Goal: Task Accomplishment & Management: Manage account settings

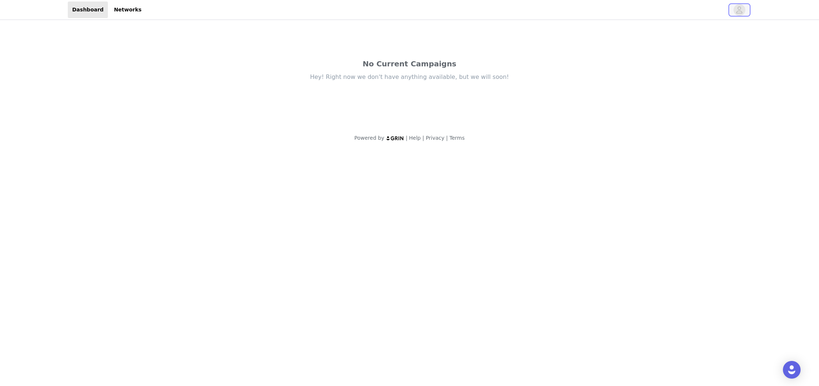
click at [740, 9] on icon "avatar" at bounding box center [739, 10] width 7 height 12
click at [121, 14] on link "Networks" at bounding box center [113, 9] width 36 height 17
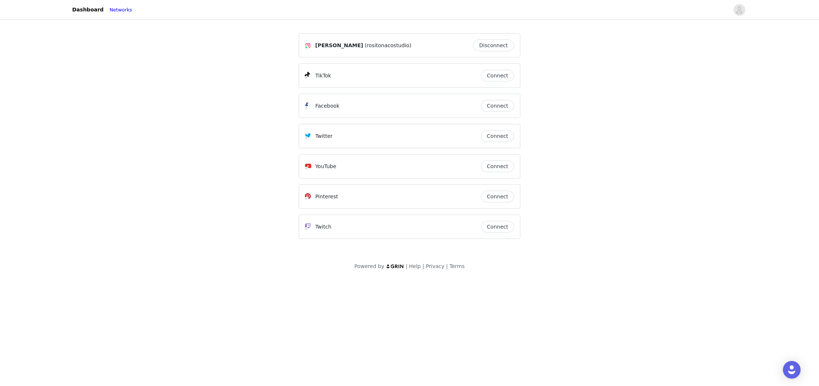
click at [500, 76] on button "Connect" at bounding box center [497, 76] width 33 height 12
click at [498, 166] on button "Connect" at bounding box center [497, 166] width 33 height 12
click at [501, 197] on button "Connect" at bounding box center [497, 196] width 33 height 12
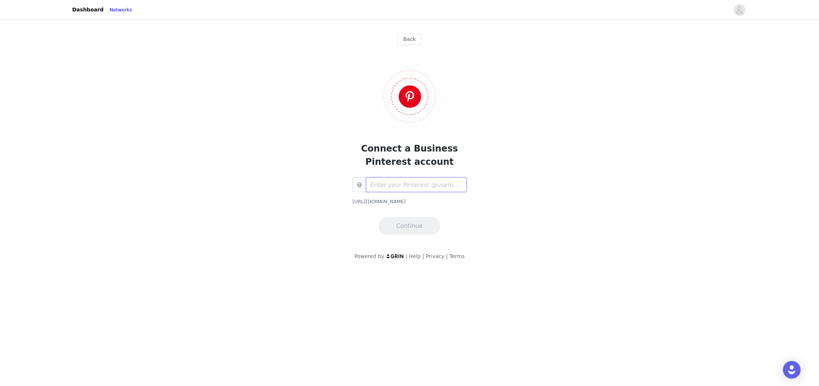
click at [427, 185] on input "text" at bounding box center [416, 184] width 101 height 15
type input "rosimarci"
click at [411, 223] on button "Continue" at bounding box center [410, 226] width 62 height 18
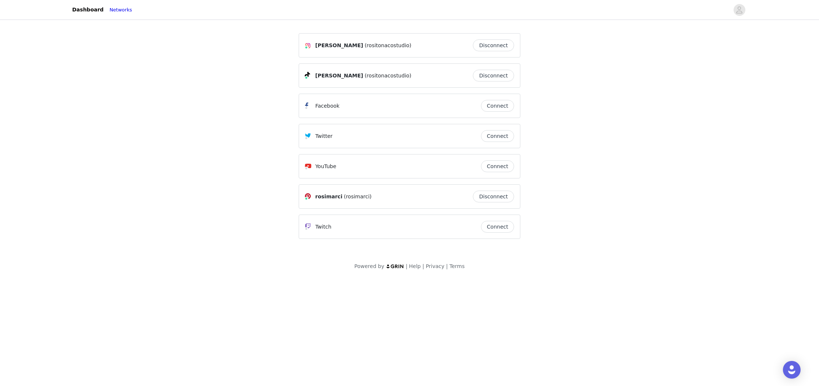
click at [500, 165] on button "Connect" at bounding box center [497, 166] width 33 height 12
click at [78, 7] on link "Dashboard" at bounding box center [88, 9] width 40 height 17
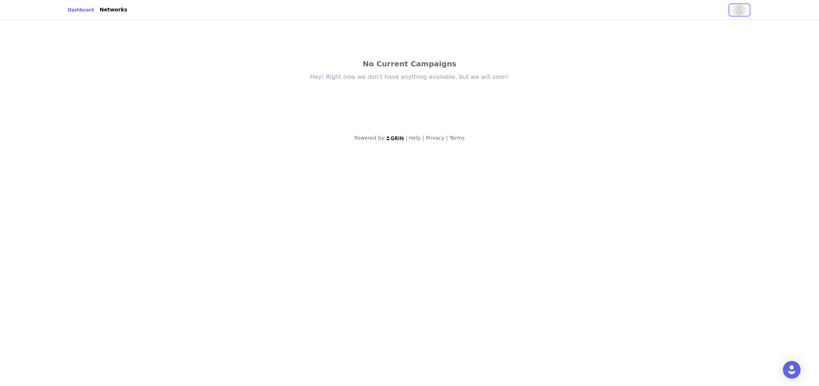
click at [738, 8] on icon "avatar" at bounding box center [740, 9] width 6 height 7
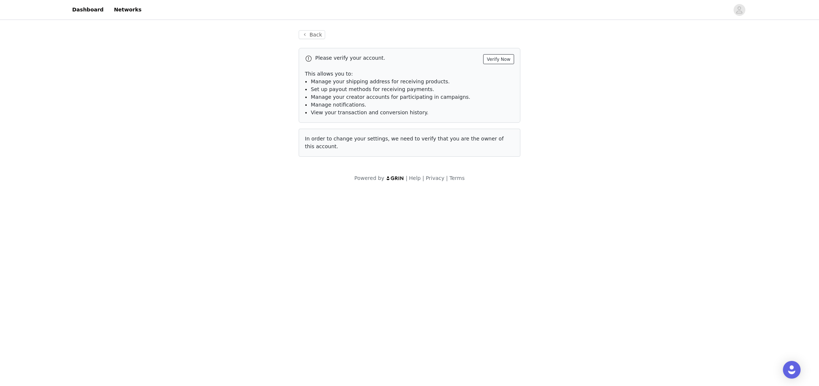
click at [508, 59] on button "Verify Now" at bounding box center [498, 59] width 31 height 10
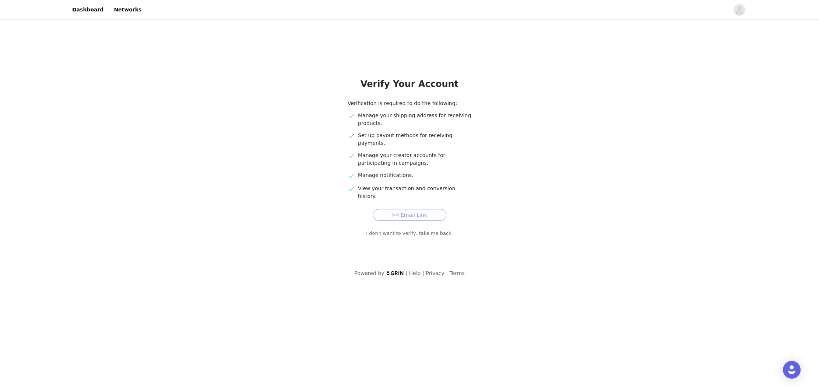
click at [409, 209] on button "Email Link" at bounding box center [410, 215] width 74 height 12
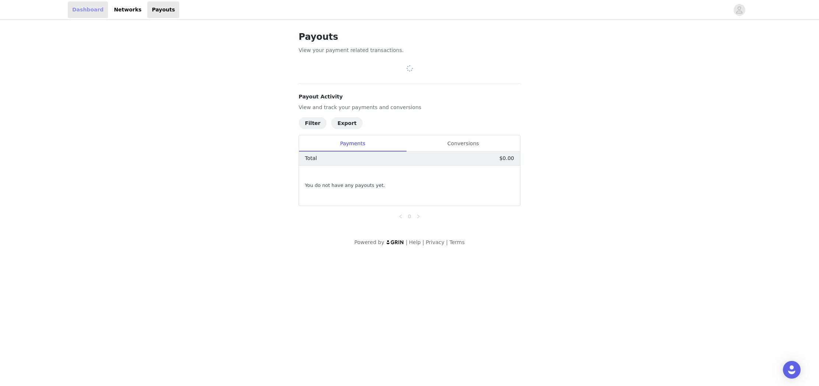
click at [81, 10] on link "Dashboard" at bounding box center [88, 9] width 40 height 17
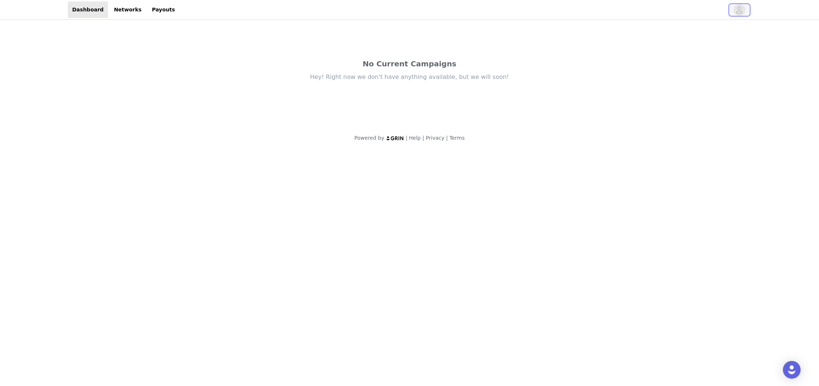
click at [737, 9] on icon "avatar" at bounding box center [739, 10] width 7 height 12
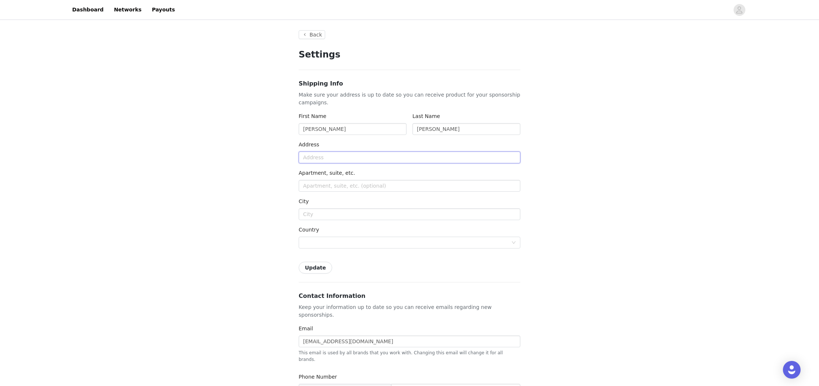
click at [436, 154] on input "text" at bounding box center [410, 157] width 222 height 12
type input "[STREET_ADDRESS]"
type input "Issaquah"
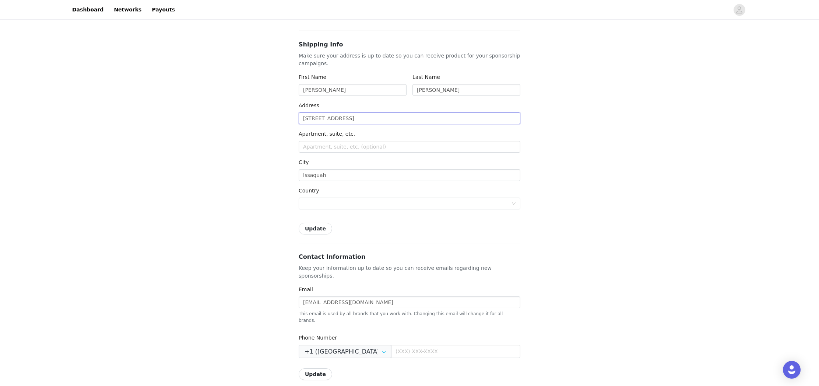
scroll to position [40, 0]
click at [376, 199] on div at bounding box center [407, 202] width 208 height 11
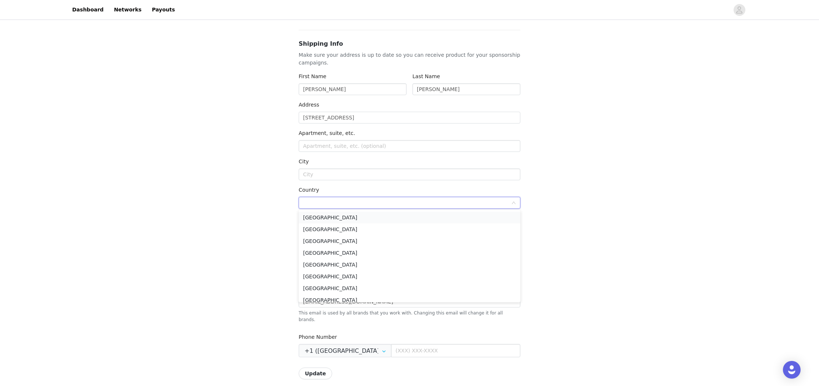
click at [349, 215] on li "[GEOGRAPHIC_DATA]" at bounding box center [410, 217] width 222 height 12
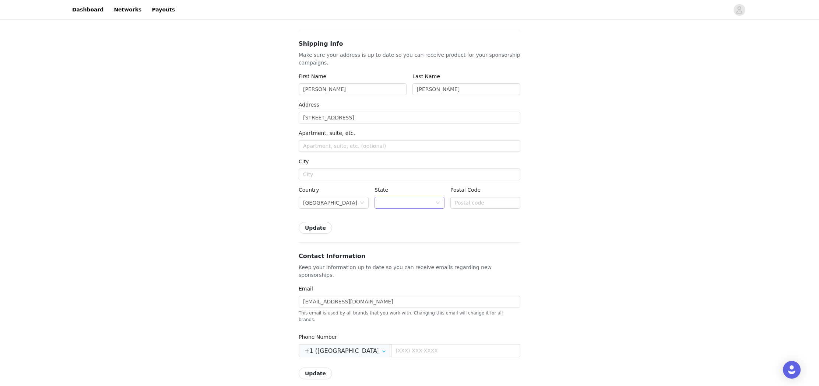
click at [404, 203] on div at bounding box center [407, 202] width 56 height 11
click at [401, 225] on li "[US_STATE]" at bounding box center [410, 225] width 70 height 12
click at [467, 203] on input "text" at bounding box center [486, 203] width 70 height 12
type input "98029"
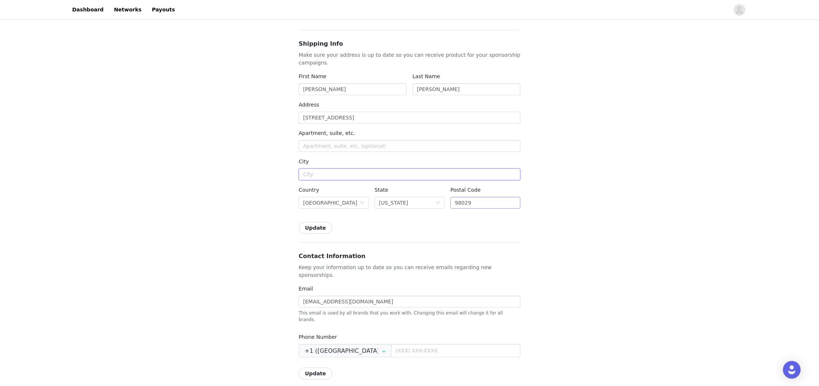
type input "Issaquah"
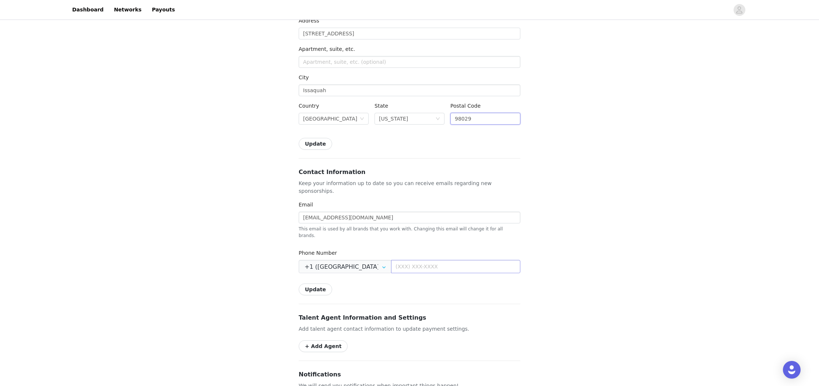
scroll to position [135, 0]
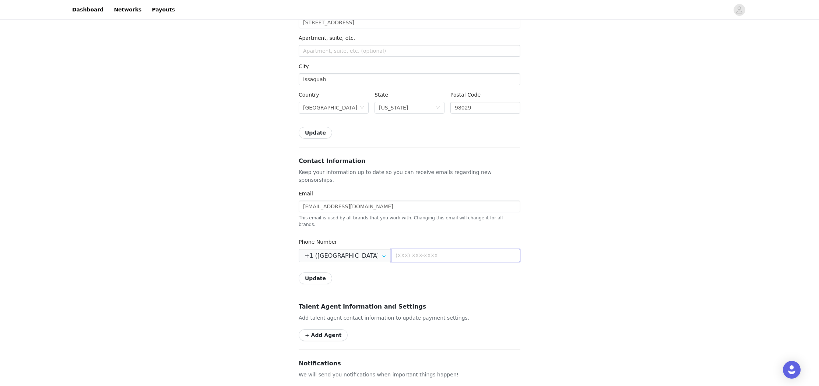
click at [397, 249] on input "text" at bounding box center [455, 255] width 129 height 13
type input "[PHONE_NUMBER]"
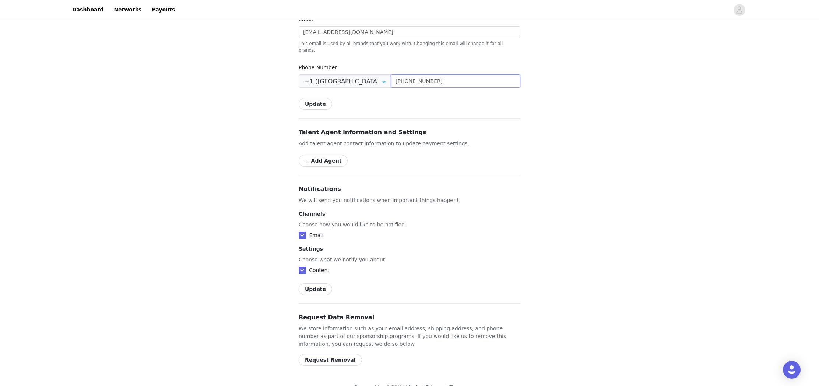
scroll to position [0, 0]
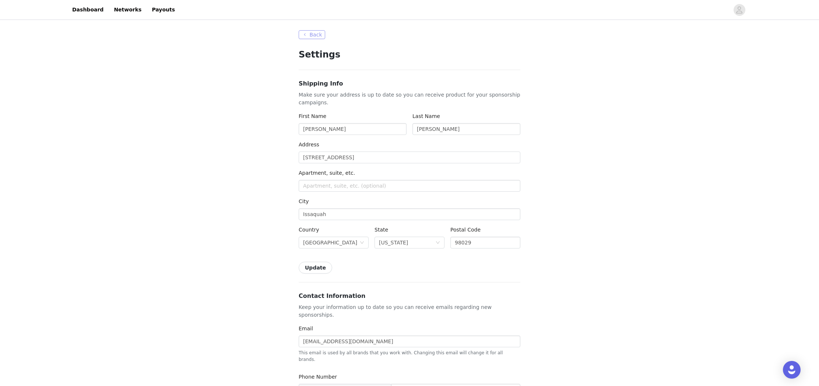
click at [311, 32] on button "Back" at bounding box center [312, 34] width 27 height 9
click at [314, 35] on button "Back" at bounding box center [312, 34] width 27 height 9
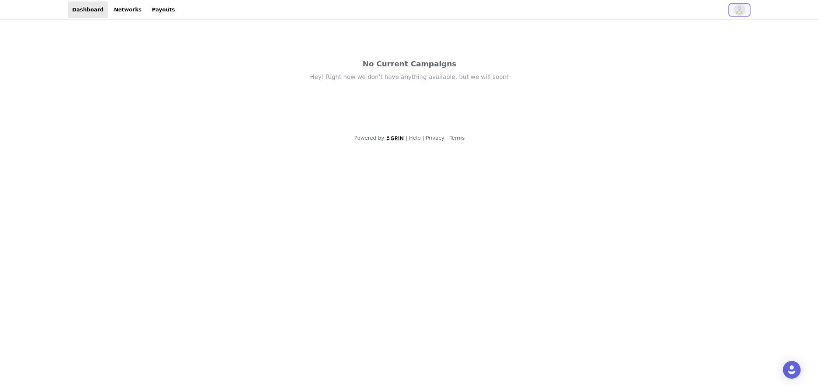
click at [740, 11] on icon "avatar" at bounding box center [740, 9] width 6 height 7
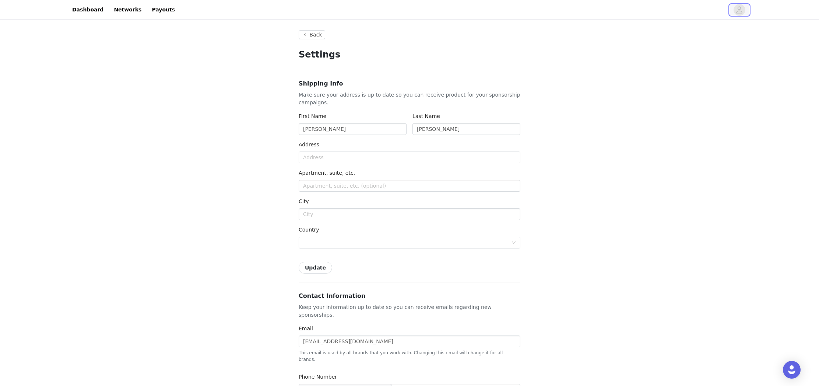
type input "+1 ([GEOGRAPHIC_DATA])"
click at [346, 159] on input "text" at bounding box center [410, 157] width 222 height 12
type input "[STREET_ADDRESS]"
type input "Issaquah"
click at [342, 243] on div at bounding box center [407, 242] width 208 height 11
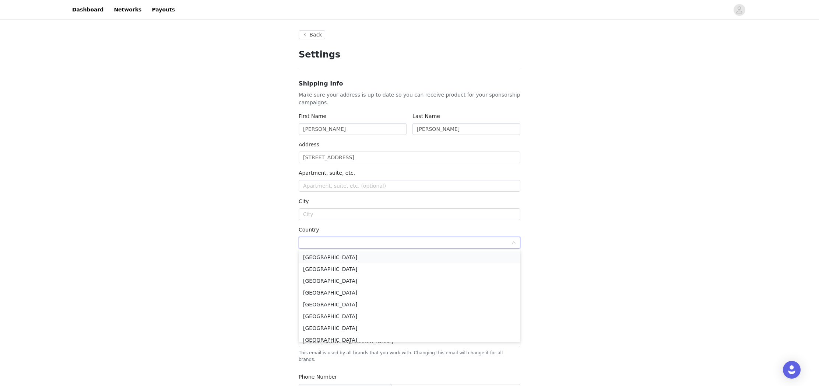
click at [337, 260] on li "[GEOGRAPHIC_DATA]" at bounding box center [410, 257] width 222 height 12
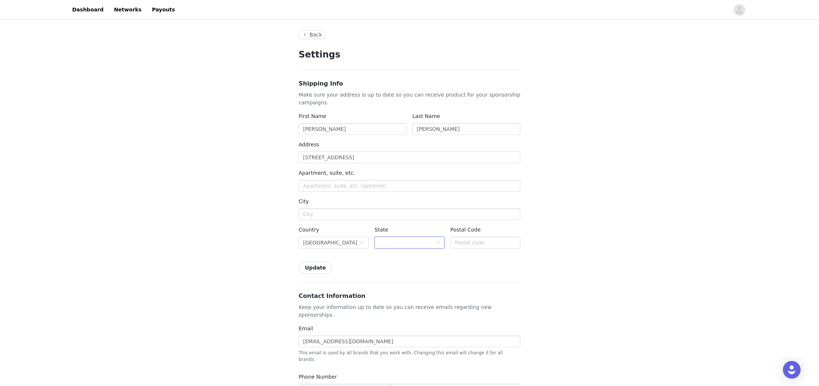
click at [407, 245] on div at bounding box center [407, 242] width 56 height 11
type input "w"
click at [397, 299] on li "[US_STATE]" at bounding box center [410, 299] width 70 height 12
click at [466, 241] on input "text" at bounding box center [486, 242] width 70 height 12
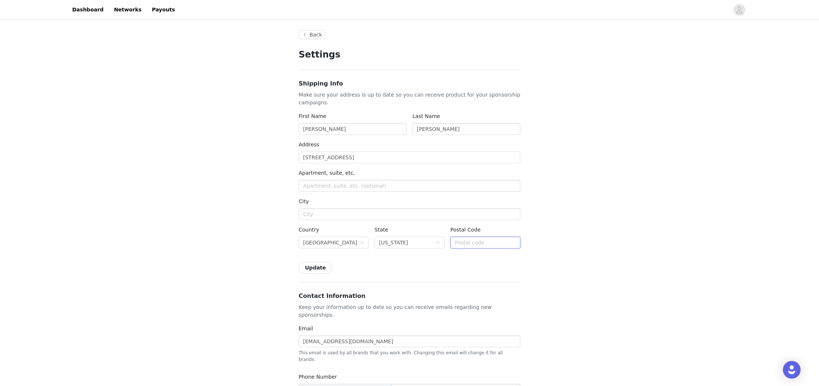
type input "98029"
type input "Issaquah"
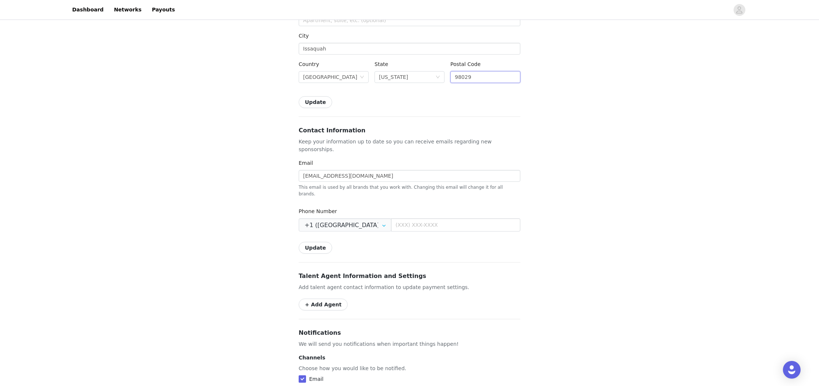
scroll to position [175, 0]
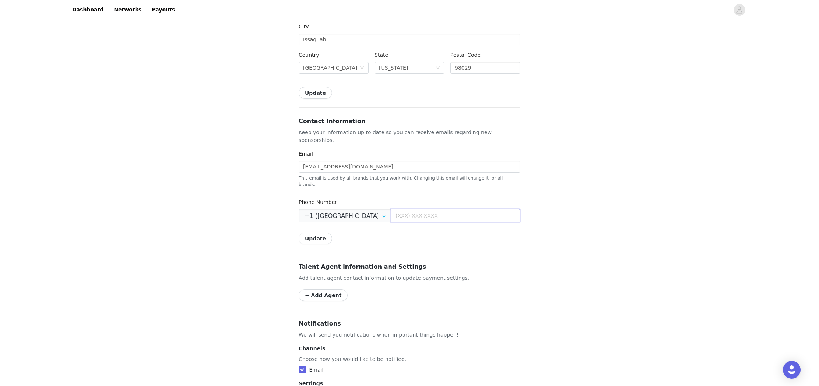
click at [415, 209] on input "text" at bounding box center [455, 215] width 129 height 13
type input "[PHONE_NUMBER]"
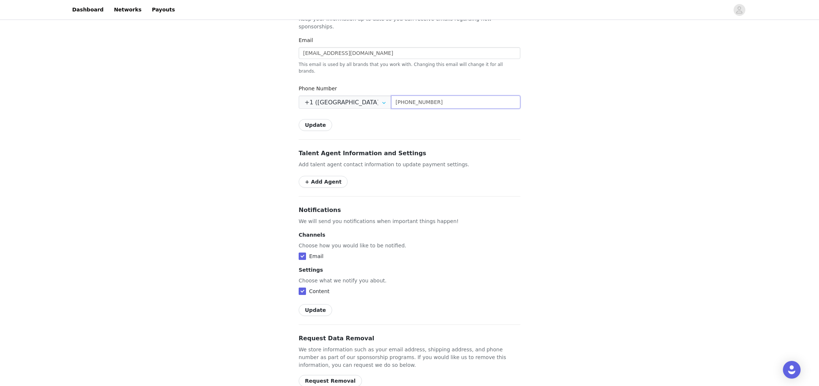
scroll to position [309, 0]
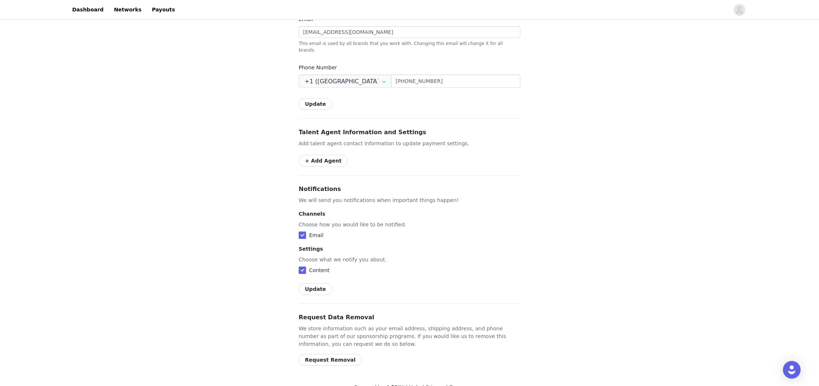
click at [313, 283] on button "Update" at bounding box center [316, 289] width 34 height 12
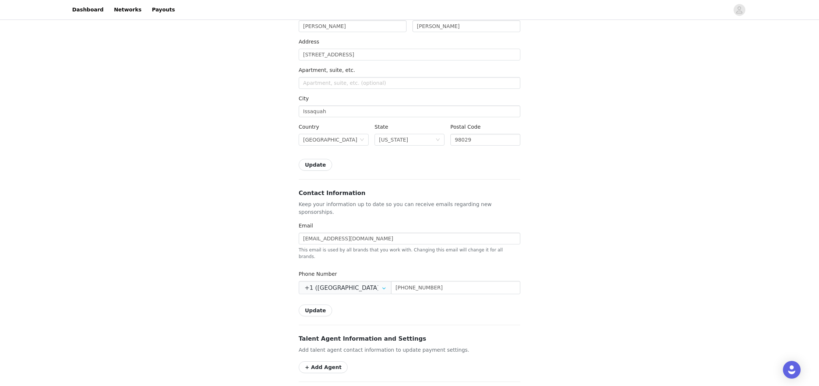
scroll to position [0, 0]
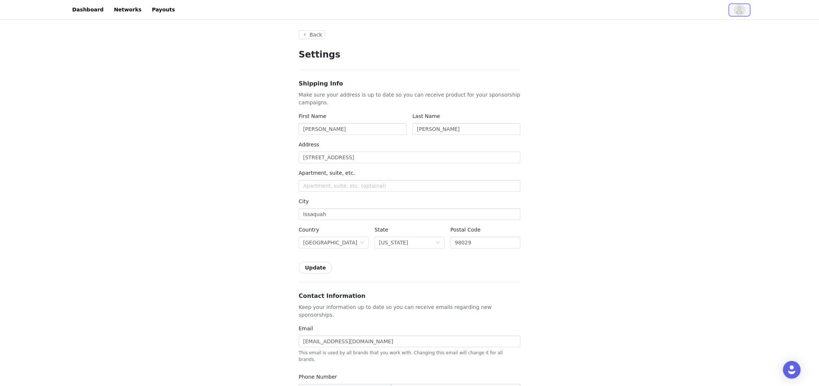
click at [742, 10] on icon "avatar" at bounding box center [739, 10] width 7 height 12
click at [159, 12] on link "Payouts" at bounding box center [163, 9] width 32 height 17
click at [343, 157] on input "text" at bounding box center [410, 157] width 222 height 12
type input "[STREET_ADDRESS]"
type input "Issaquah"
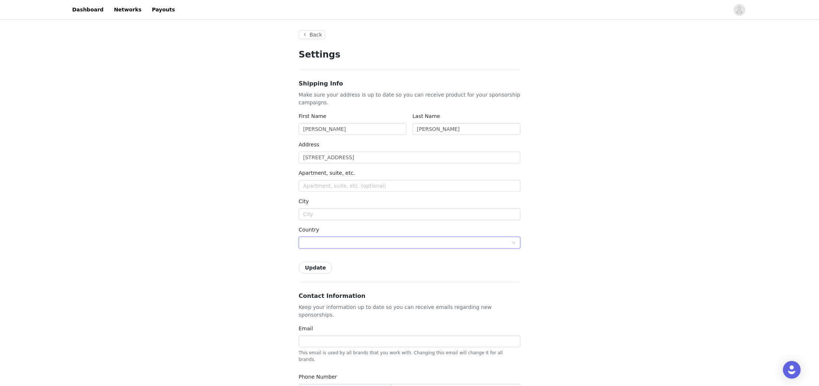
click at [339, 243] on div at bounding box center [407, 242] width 208 height 11
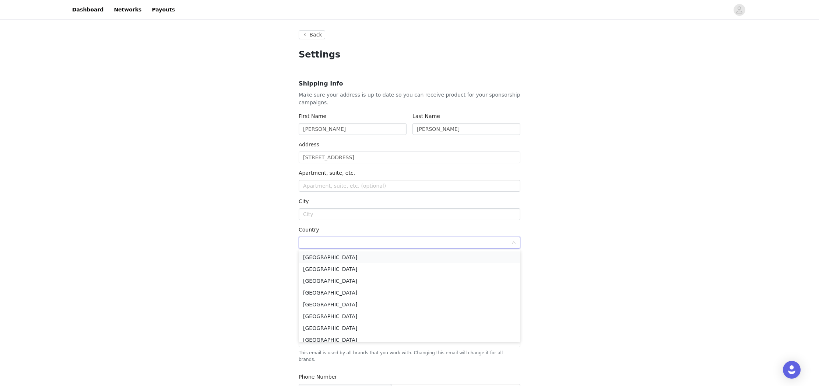
click at [334, 255] on li "[GEOGRAPHIC_DATA]" at bounding box center [410, 257] width 222 height 12
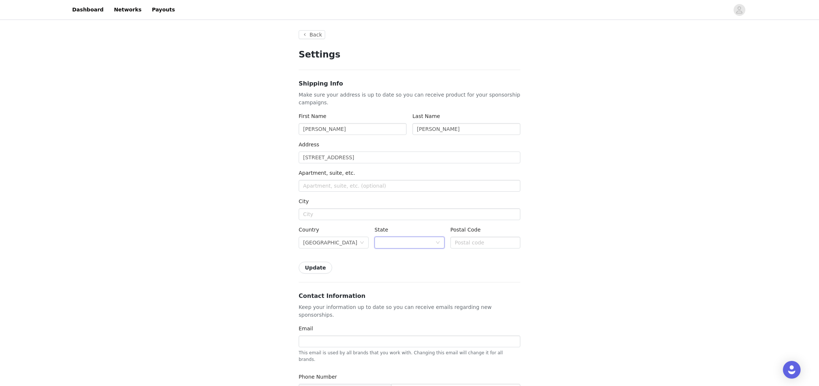
click at [395, 246] on div at bounding box center [407, 242] width 56 height 11
click at [399, 301] on li "[US_STATE]" at bounding box center [410, 300] width 70 height 12
click at [462, 238] on input "text" at bounding box center [486, 242] width 70 height 12
type input "98029"
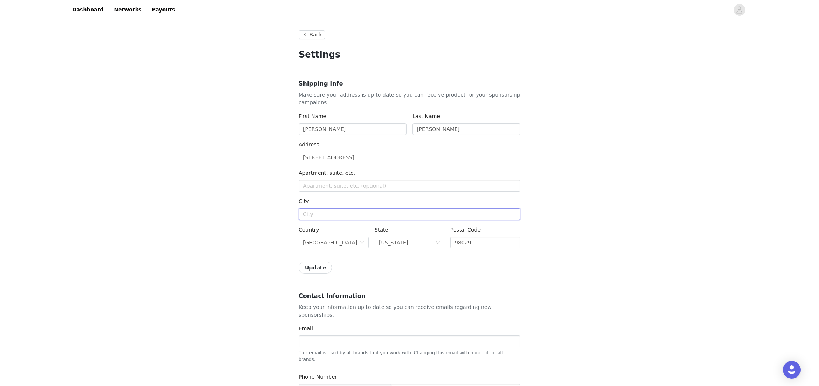
type input "Issaquah"
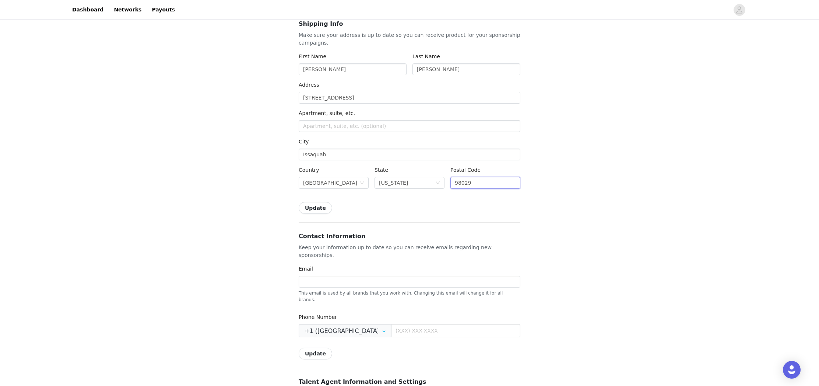
scroll to position [62, 0]
click at [332, 274] on input "text" at bounding box center [410, 280] width 222 height 12
type input "[EMAIL_ADDRESS][DOMAIN_NAME]"
click at [397, 322] on input "text" at bounding box center [455, 328] width 129 height 13
type input "[PHONE_NUMBER]"
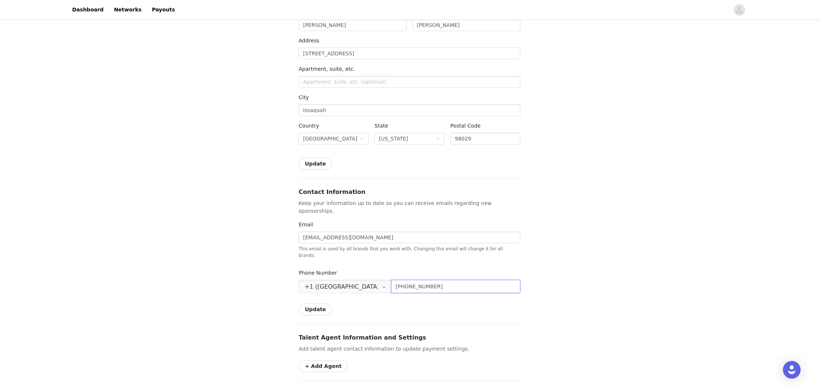
scroll to position [105, 0]
click at [313, 302] on button "Update" at bounding box center [316, 308] width 34 height 12
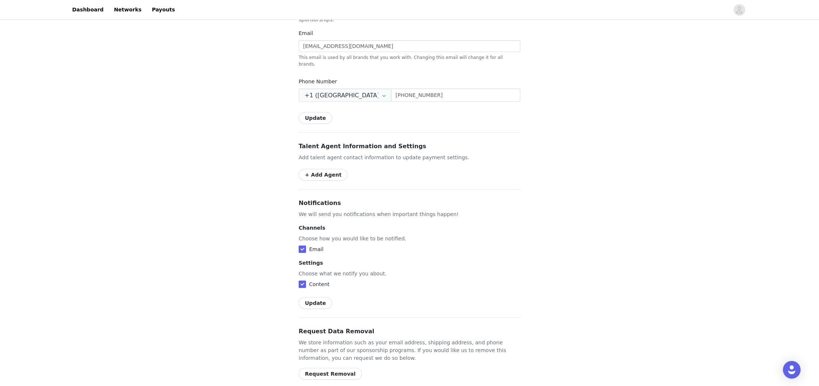
scroll to position [309, 0]
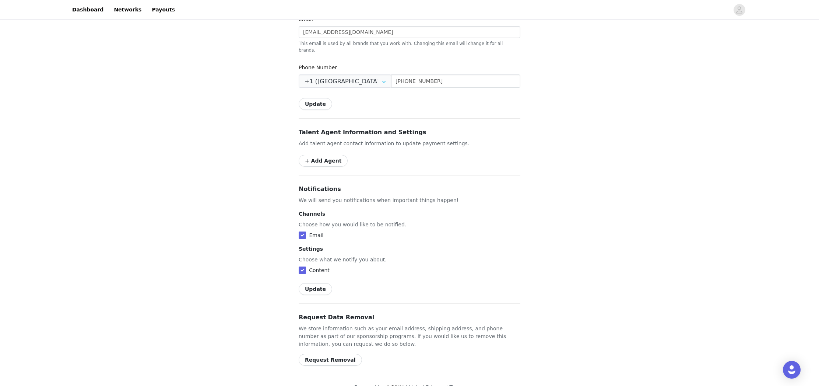
click at [315, 283] on button "Update" at bounding box center [316, 289] width 34 height 12
click at [84, 10] on link "Dashboard" at bounding box center [88, 9] width 40 height 17
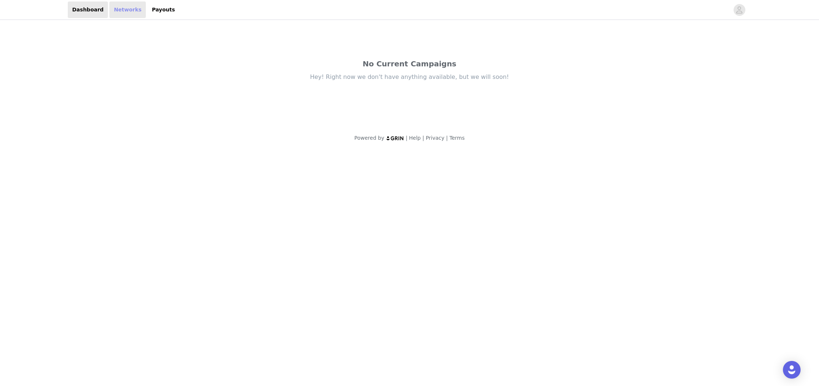
click at [119, 11] on link "Networks" at bounding box center [127, 9] width 36 height 17
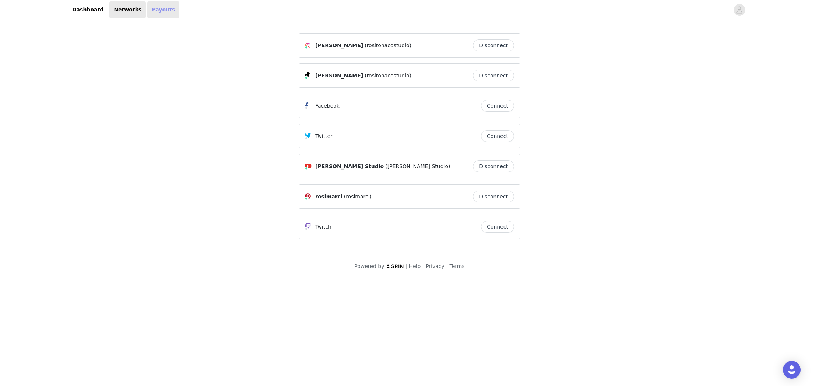
click at [160, 10] on link "Payouts" at bounding box center [163, 9] width 32 height 17
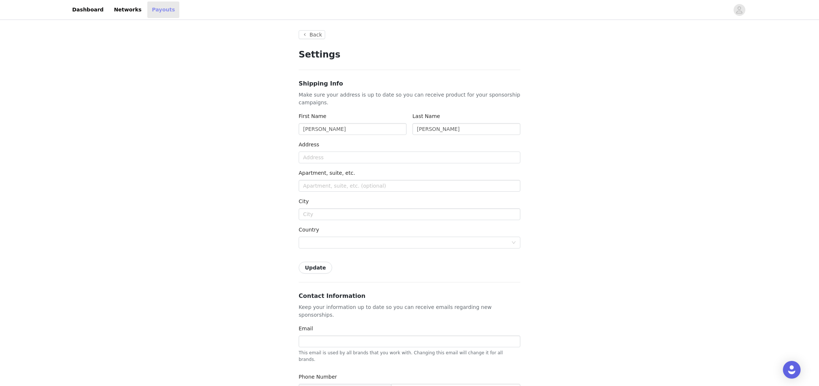
type input "+1 ([GEOGRAPHIC_DATA])"
click at [738, 10] on icon "avatar" at bounding box center [739, 10] width 7 height 12
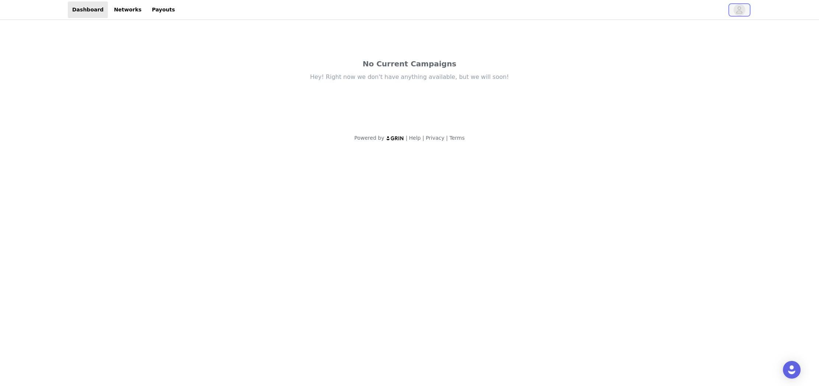
click at [740, 11] on icon "avatar" at bounding box center [739, 10] width 7 height 12
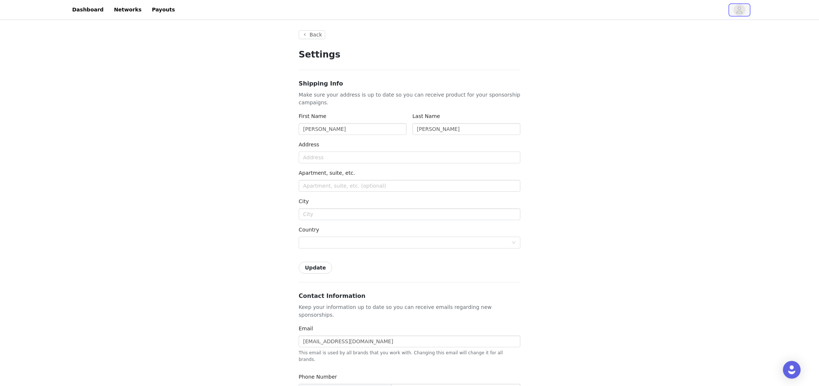
type input "+1 ([GEOGRAPHIC_DATA])"
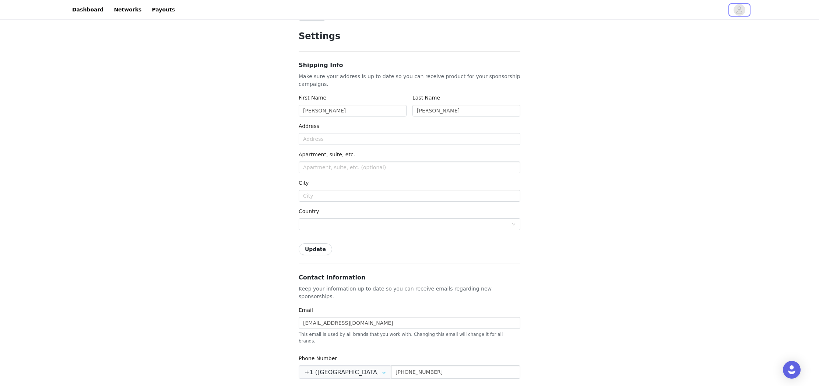
scroll to position [17, 0]
click at [159, 10] on link "Payouts" at bounding box center [163, 9] width 32 height 17
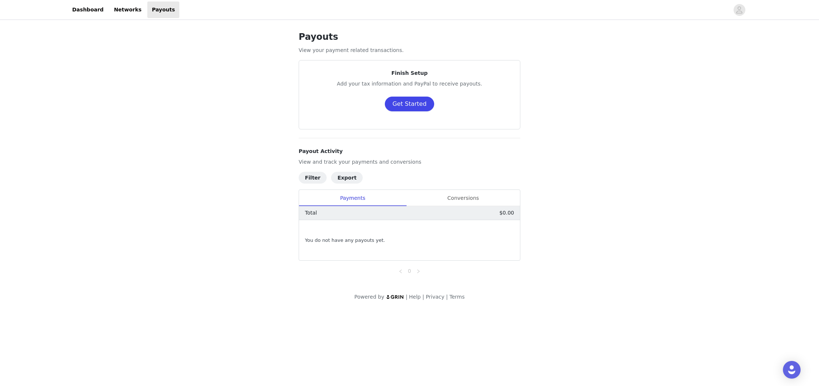
click at [406, 106] on button "Get Started" at bounding box center [410, 104] width 50 height 15
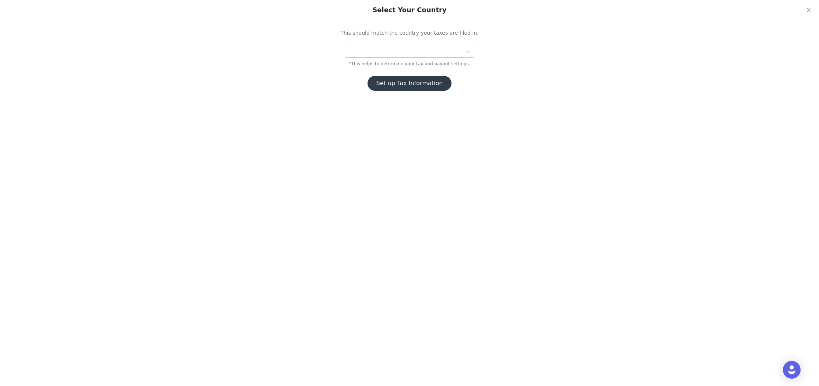
click at [378, 53] on div at bounding box center [407, 51] width 116 height 11
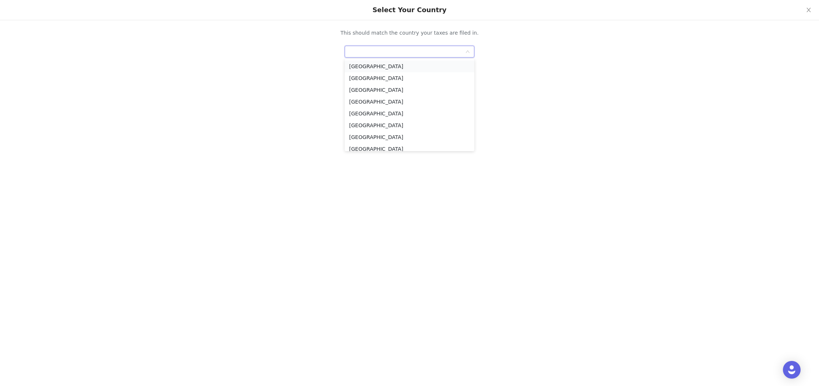
click at [374, 67] on li "[GEOGRAPHIC_DATA]" at bounding box center [410, 66] width 130 height 12
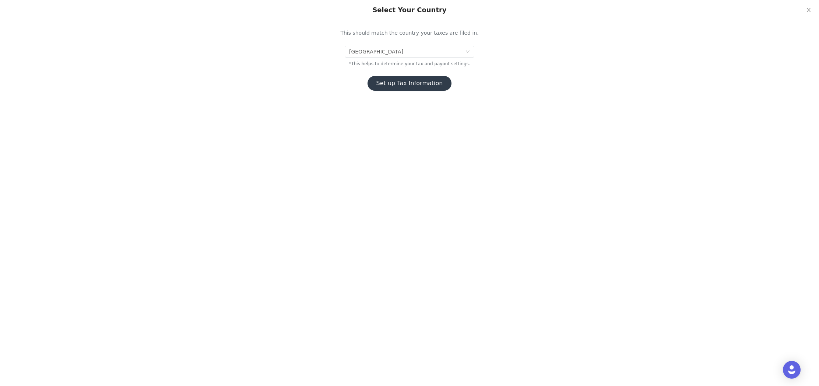
click at [395, 84] on button "Set up Tax Information" at bounding box center [410, 83] width 84 height 15
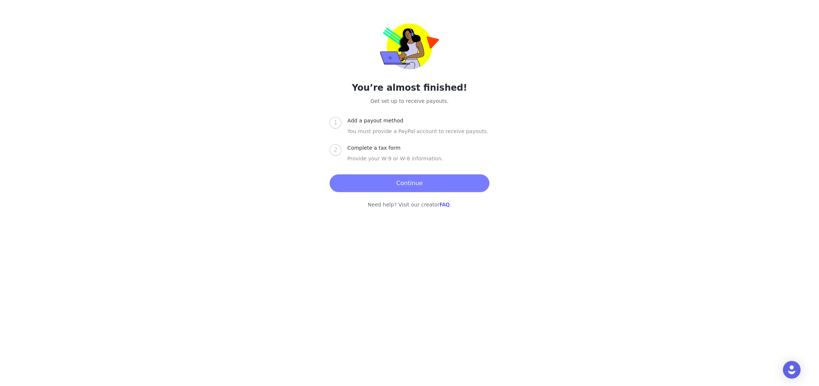
click at [399, 182] on button "Continue" at bounding box center [410, 183] width 160 height 18
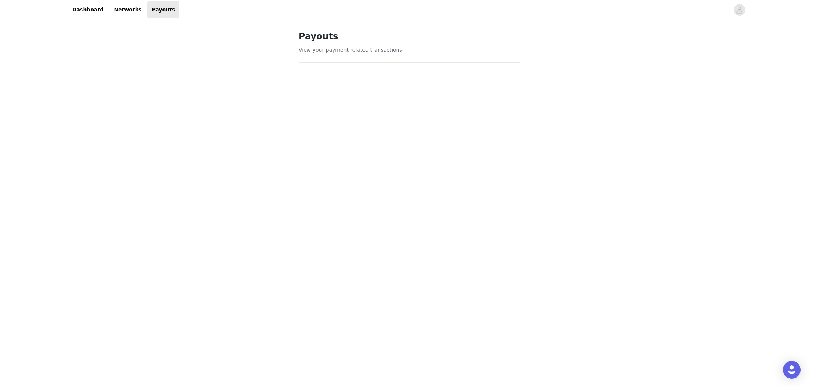
click at [571, 276] on div "Payouts View your payment related transactions. Payout Activity View and track …" at bounding box center [409, 300] width 819 height 558
click at [602, 248] on div "Payouts View your payment related transactions. Payout Activity View and track …" at bounding box center [409, 210] width 819 height 592
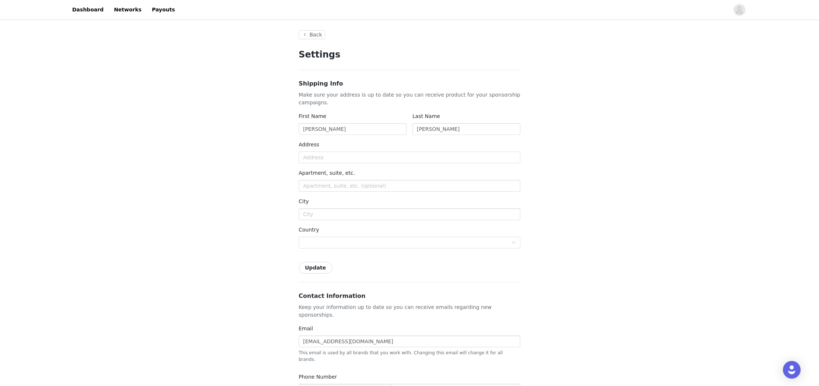
type input "+1 ([GEOGRAPHIC_DATA])"
click at [156, 11] on link "Payouts" at bounding box center [163, 9] width 32 height 17
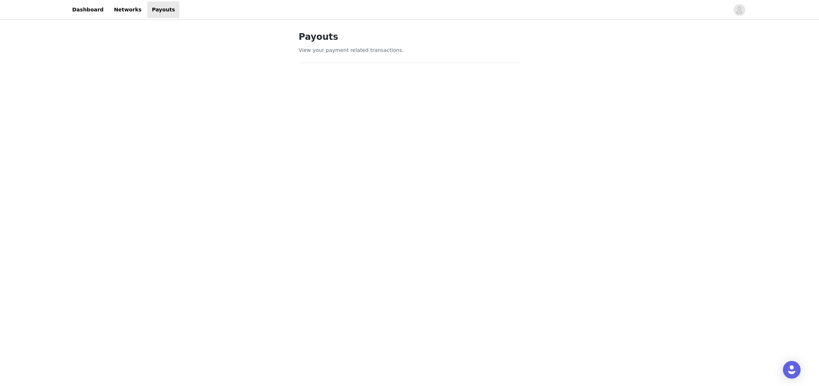
drag, startPoint x: 261, startPoint y: 193, endPoint x: 278, endPoint y: 202, distance: 19.4
click at [261, 193] on div "Payouts View your payment related transactions. Payout Activity View and track …" at bounding box center [409, 321] width 819 height 601
click at [739, 11] on icon "avatar" at bounding box center [739, 10] width 7 height 12
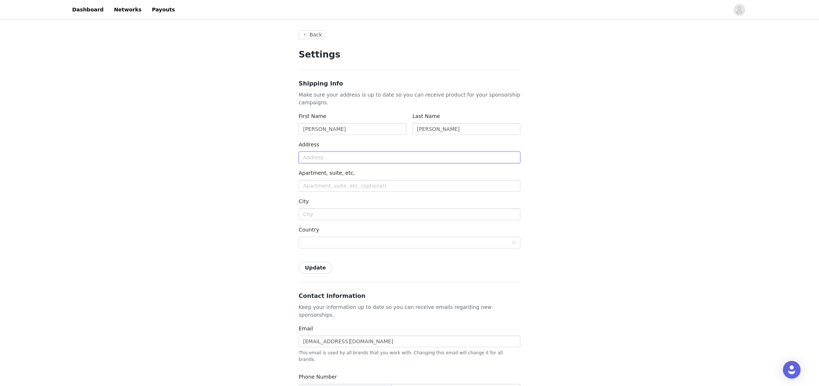
click at [312, 155] on input "text" at bounding box center [410, 157] width 222 height 12
type input "[STREET_ADDRESS]"
type input "Issaquah"
click at [339, 243] on div at bounding box center [407, 242] width 208 height 11
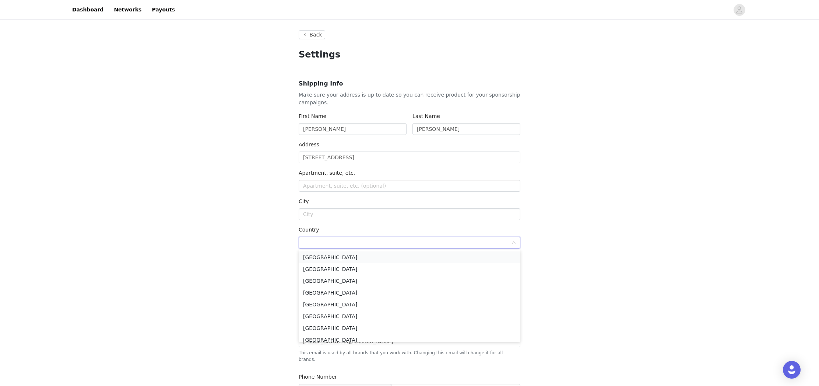
click at [327, 255] on li "[GEOGRAPHIC_DATA]" at bounding box center [410, 257] width 222 height 12
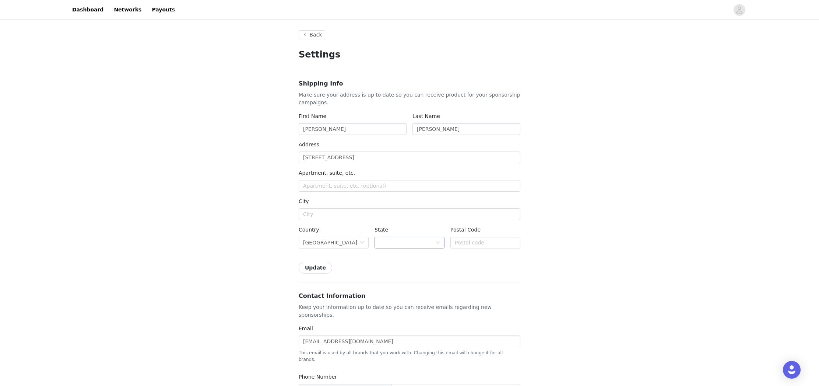
click at [400, 244] on div at bounding box center [407, 242] width 56 height 11
type input "wa"
click at [395, 292] on li "[US_STATE]" at bounding box center [410, 293] width 70 height 12
click at [476, 246] on input "text" at bounding box center [486, 242] width 70 height 12
type input "98029"
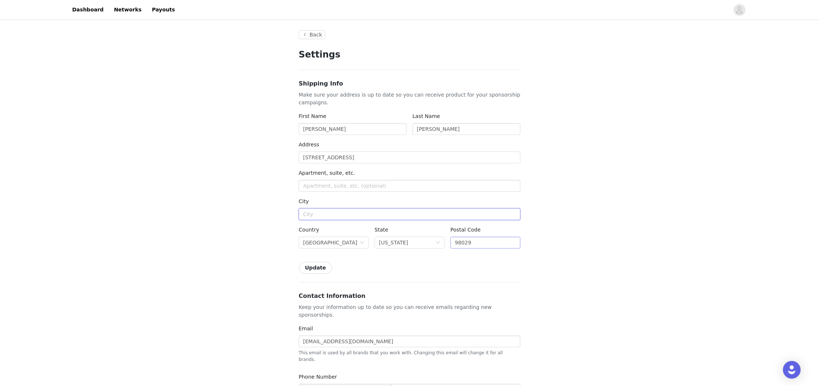
type input "Issaquah"
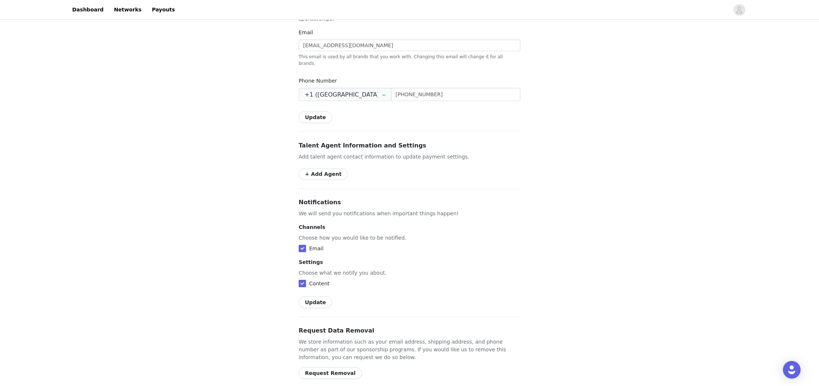
scroll to position [309, 0]
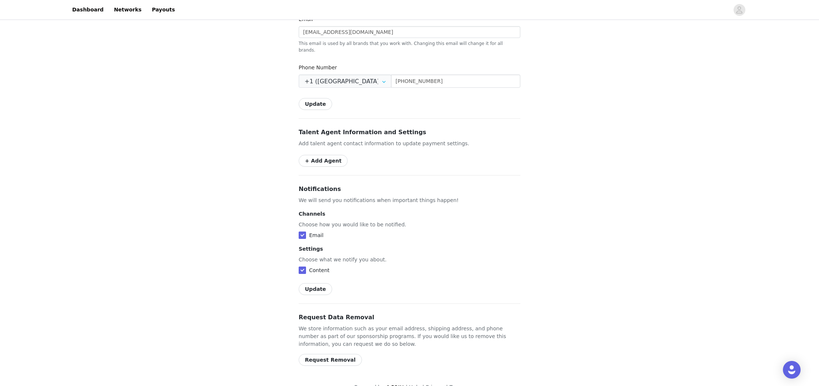
click at [317, 283] on button "Update" at bounding box center [316, 289] width 34 height 12
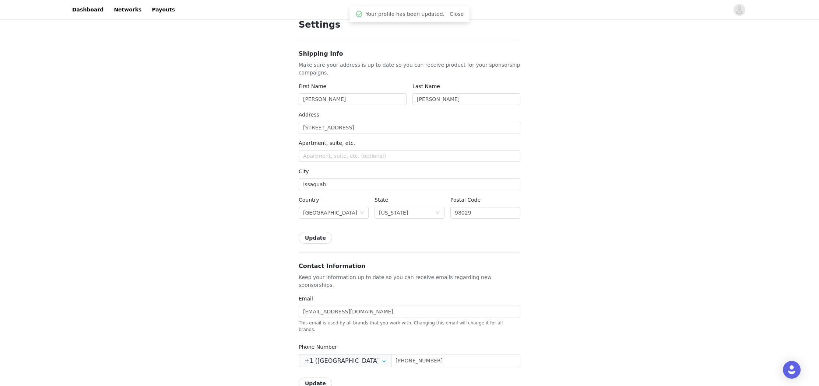
scroll to position [29, 0]
click at [79, 13] on link "Dashboard" at bounding box center [88, 9] width 40 height 17
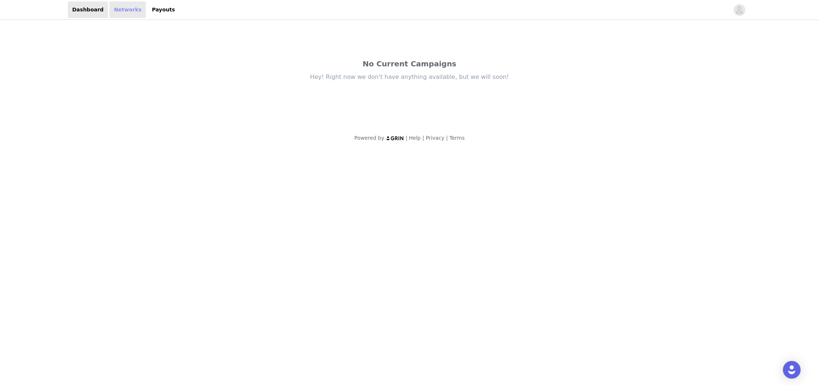
click at [116, 12] on link "Networks" at bounding box center [127, 9] width 36 height 17
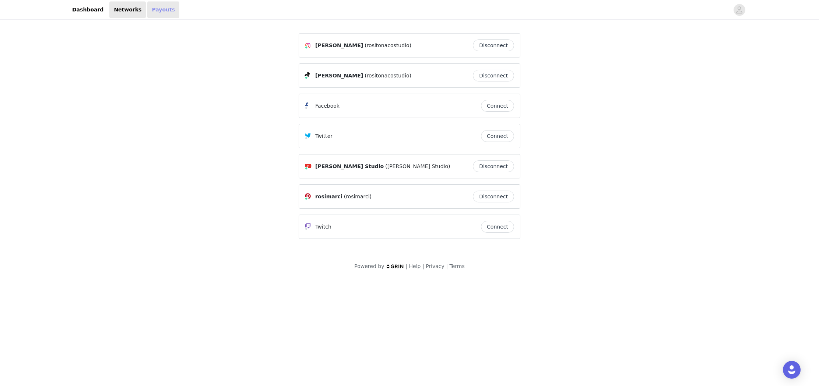
click at [149, 8] on link "Payouts" at bounding box center [163, 9] width 32 height 17
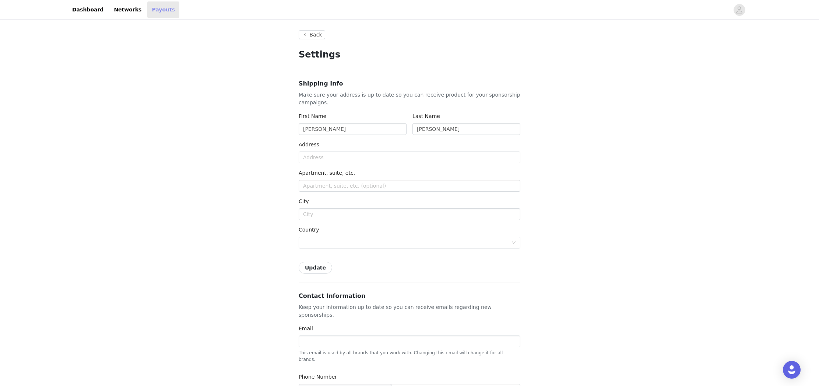
type input "+1 ([GEOGRAPHIC_DATA])"
